Goal: Task Accomplishment & Management: Use online tool/utility

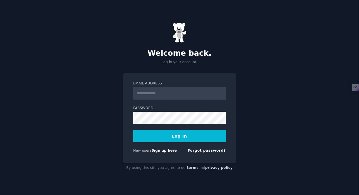
click at [174, 97] on input "Email Address" at bounding box center [179, 93] width 93 height 13
type input "**********"
click at [178, 125] on form "**********" at bounding box center [179, 118] width 93 height 75
click at [133, 130] on button "Log In" at bounding box center [179, 136] width 93 height 12
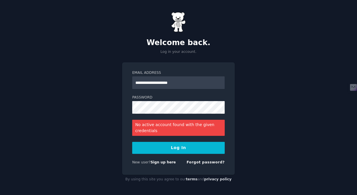
click at [182, 146] on button "Log In" at bounding box center [178, 148] width 93 height 12
click at [165, 163] on link "Sign up here" at bounding box center [163, 163] width 25 height 4
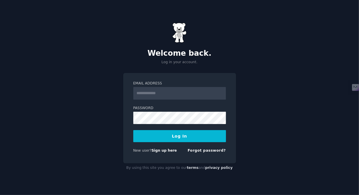
click at [171, 93] on input "Email Address" at bounding box center [179, 93] width 93 height 13
type input "**********"
click at [181, 137] on button "Log In" at bounding box center [179, 136] width 93 height 12
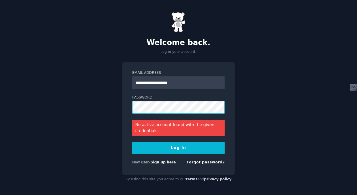
click at [132, 142] on button "Log In" at bounding box center [178, 148] width 93 height 12
click at [205, 164] on link "Forgot password?" at bounding box center [206, 163] width 38 height 4
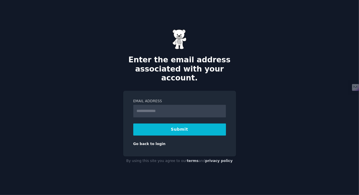
click at [177, 111] on input "Email Address" at bounding box center [179, 111] width 93 height 13
type input "**********"
click at [180, 124] on button "Submit" at bounding box center [179, 130] width 93 height 12
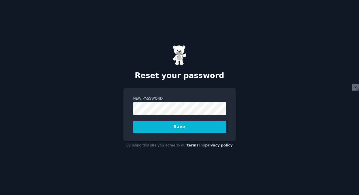
click at [206, 123] on button "Save" at bounding box center [179, 127] width 93 height 12
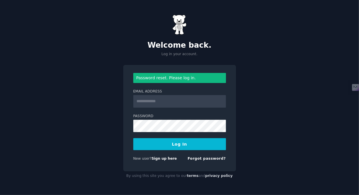
click at [198, 102] on input "Email Address" at bounding box center [179, 101] width 93 height 13
type input "**********"
click at [193, 142] on button "Log In" at bounding box center [179, 144] width 93 height 12
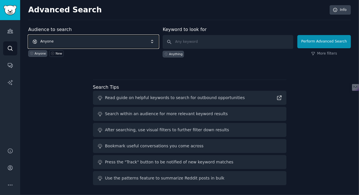
click at [155, 39] on span "Anyone" at bounding box center [93, 41] width 130 height 13
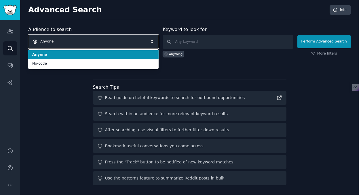
click at [155, 39] on span "Anyone" at bounding box center [93, 41] width 130 height 13
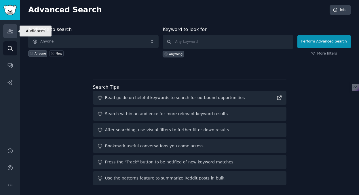
click at [9, 28] on icon "Sidebar" at bounding box center [10, 31] width 6 height 6
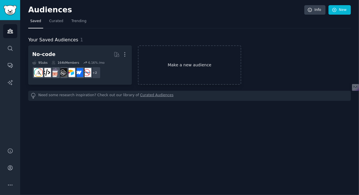
click at [159, 57] on link "Make a new audience" at bounding box center [190, 64] width 104 height 39
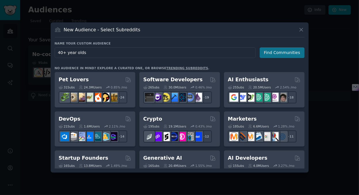
type input "40+ year olds"
click at [265, 52] on button "Find Communities" at bounding box center [281, 52] width 45 height 11
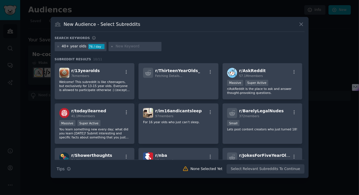
click at [140, 46] on input "text" at bounding box center [138, 46] width 44 height 5
type input "career coaching"
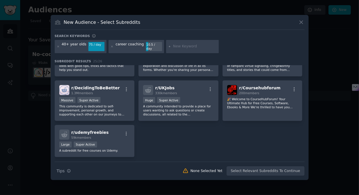
scroll to position [284, 0]
click at [115, 99] on div "Massive Super Active" at bounding box center [94, 100] width 71 height 7
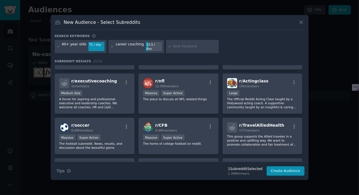
scroll to position [158, 0]
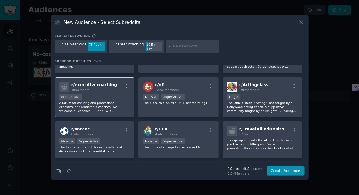
click at [110, 97] on div "Medium Size" at bounding box center [94, 97] width 71 height 7
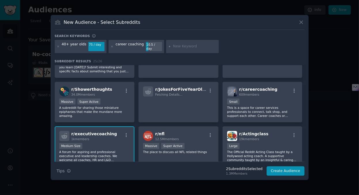
scroll to position [103, 0]
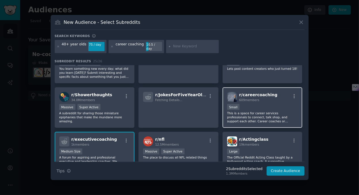
click at [267, 106] on div "Small" at bounding box center [262, 107] width 71 height 7
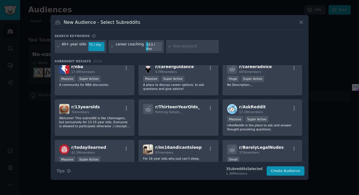
scroll to position [0, 0]
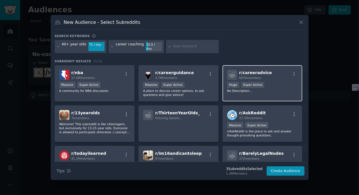
click at [275, 89] on p "No Description..." at bounding box center [262, 91] width 71 height 4
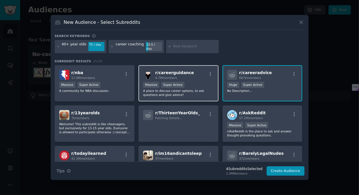
click at [188, 72] on div "r/ careerguidance 4.7M members" at bounding box center [178, 75] width 71 height 10
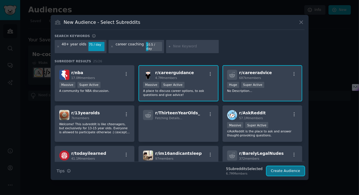
click at [286, 168] on button "Create Audience" at bounding box center [285, 172] width 38 height 10
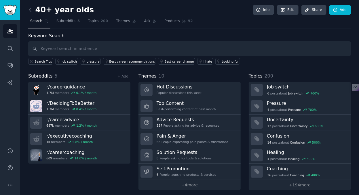
scroll to position [2, 0]
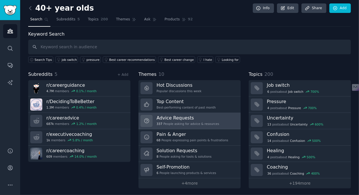
click at [215, 123] on link "Advice Requests 337 People asking for advice & resources" at bounding box center [189, 121] width 102 height 16
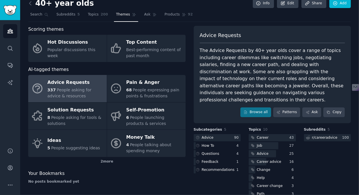
scroll to position [6, 0]
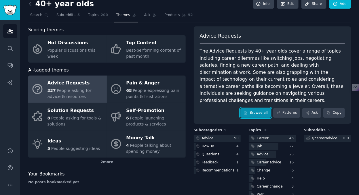
click at [266, 108] on link "Browse all" at bounding box center [255, 113] width 31 height 10
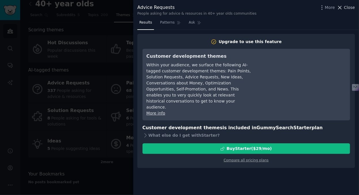
click at [349, 8] on span "Close" at bounding box center [349, 8] width 11 height 6
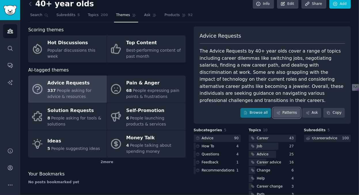
click at [288, 108] on link "Patterns" at bounding box center [286, 113] width 27 height 10
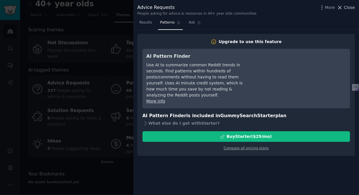
click at [352, 9] on span "Close" at bounding box center [349, 8] width 11 height 6
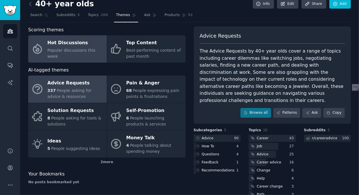
click at [63, 47] on div "Hot Discussions" at bounding box center [75, 43] width 56 height 9
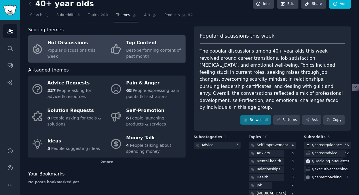
click at [127, 49] on span "Best-performing content of past month" at bounding box center [153, 53] width 55 height 11
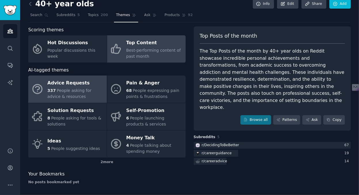
click at [58, 89] on span "People asking for advice & resources" at bounding box center [69, 93] width 44 height 11
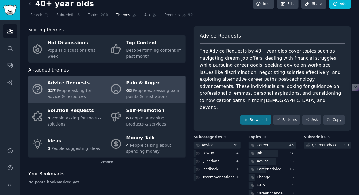
click at [124, 90] on link "Pain & Anger 68 People expressing pain points & frustrations" at bounding box center [146, 89] width 79 height 27
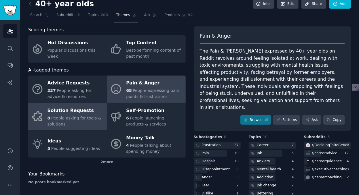
click at [61, 117] on span "People asking for tools & solutions" at bounding box center [74, 121] width 54 height 11
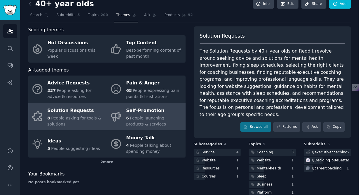
click at [128, 115] on div "6 People launching products & services" at bounding box center [154, 121] width 56 height 12
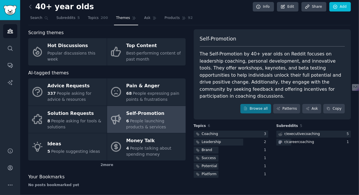
scroll to position [3, 0]
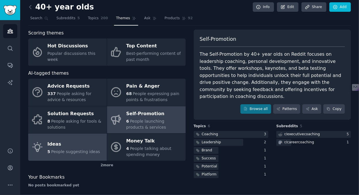
click at [83, 151] on span "People suggesting ideas" at bounding box center [75, 152] width 49 height 5
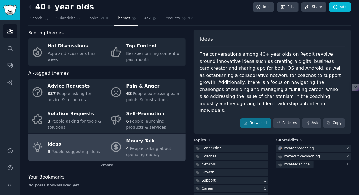
click at [130, 146] on span "People talking about spending money" at bounding box center [148, 151] width 45 height 11
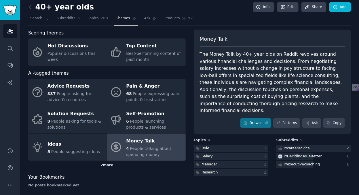
click at [107, 167] on div "2 more" at bounding box center [106, 165] width 157 height 9
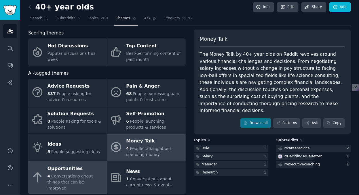
click at [77, 173] on div "4 Conversations about things that can be improved" at bounding box center [75, 182] width 56 height 18
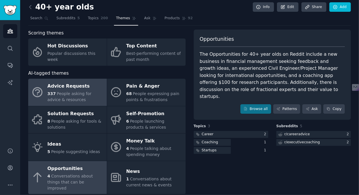
click at [76, 90] on div "Advice Requests" at bounding box center [75, 86] width 56 height 9
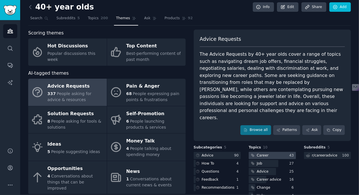
click at [287, 152] on div at bounding box center [272, 155] width 47 height 7
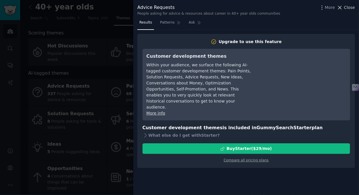
click at [351, 9] on span "Close" at bounding box center [349, 8] width 11 height 6
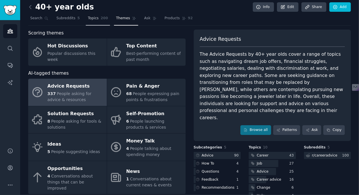
click at [89, 18] on span "Topics" at bounding box center [93, 18] width 11 height 5
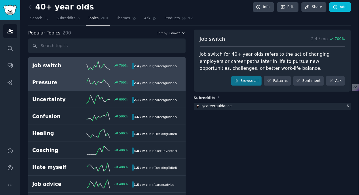
click at [66, 86] on div "Pressure 700 % 2.4 / mo in r/ careerguidance" at bounding box center [106, 82] width 149 height 9
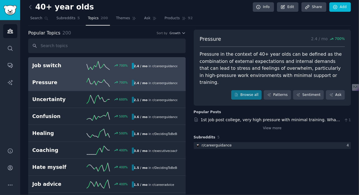
click at [68, 68] on h2 "Job switch" at bounding box center [57, 65] width 50 height 7
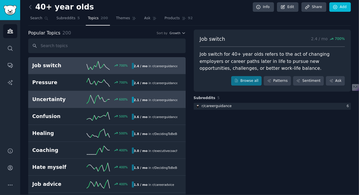
click at [68, 98] on h2 "Uncertainty" at bounding box center [57, 99] width 50 height 7
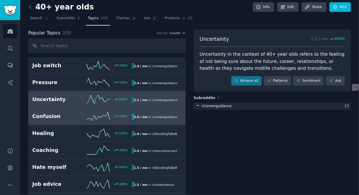
click at [68, 114] on h2 "Confusion" at bounding box center [57, 116] width 50 height 7
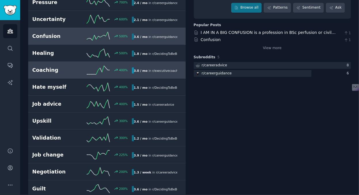
scroll to position [83, 0]
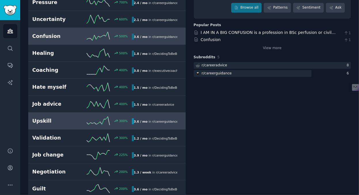
click at [72, 118] on h2 "Upskill" at bounding box center [57, 121] width 50 height 7
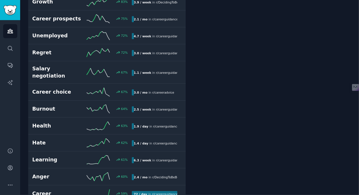
scroll to position [734, 0]
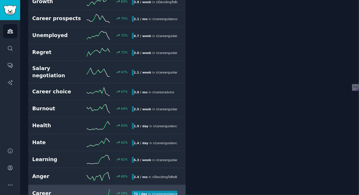
click at [76, 190] on h2 "Career" at bounding box center [57, 193] width 50 height 7
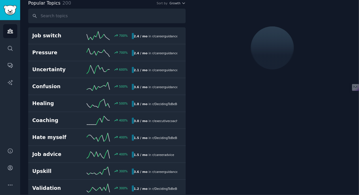
scroll to position [32, 0]
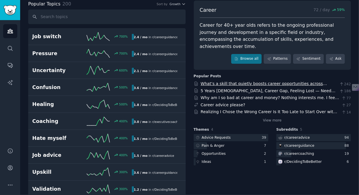
click at [202, 81] on link "What’s a skill that quietly boosts career opportunities across almost any field…" at bounding box center [263, 86] width 126 height 11
